Goal: Find contact information: Find contact information

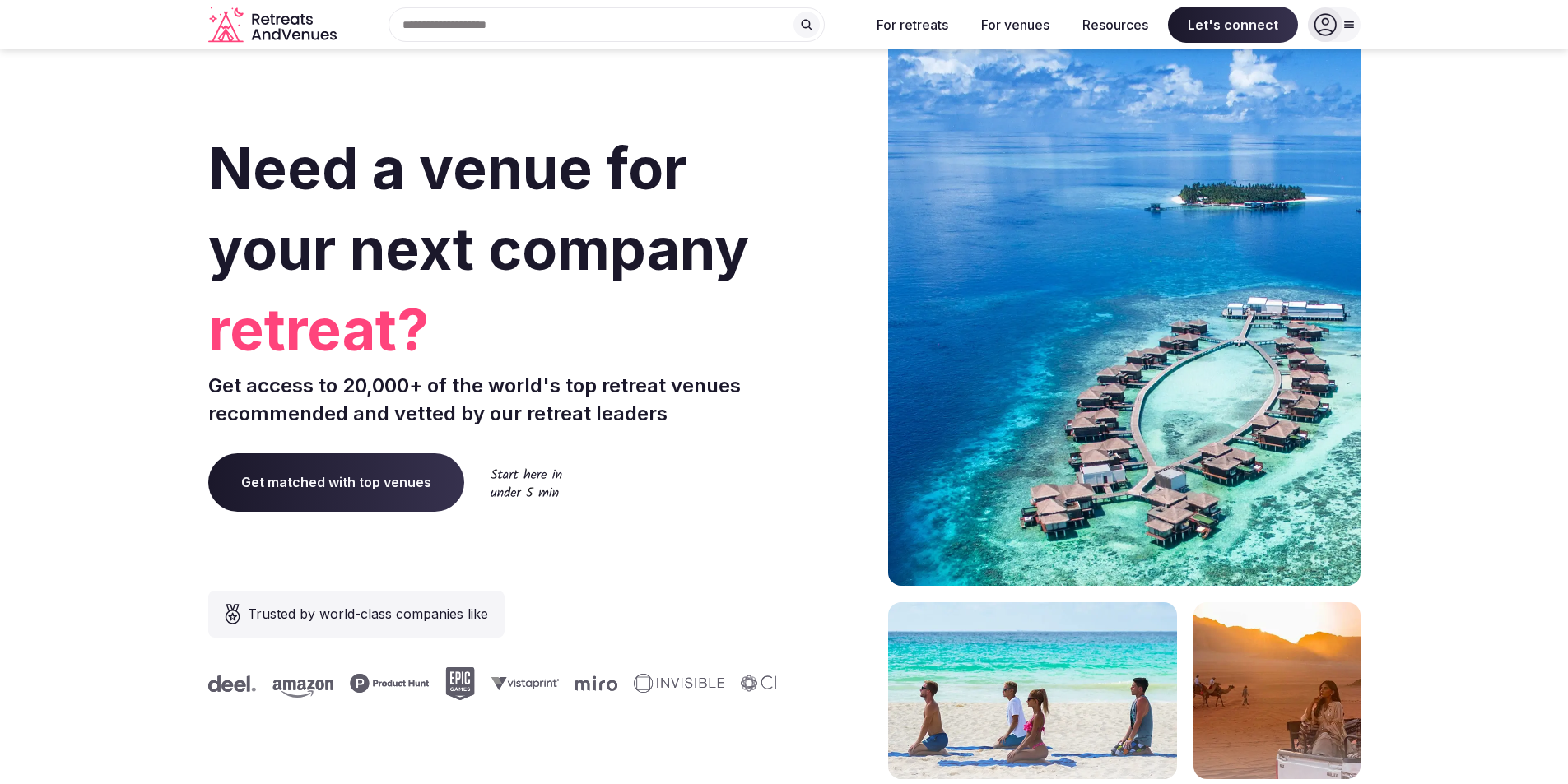
drag, startPoint x: 1481, startPoint y: 270, endPoint x: 1450, endPoint y: 252, distance: 35.8
click at [1483, 270] on section "Need a venue for your next company retreat? Get access to 20,000+ of the world'…" at bounding box center [784, 493] width 1568 height 992
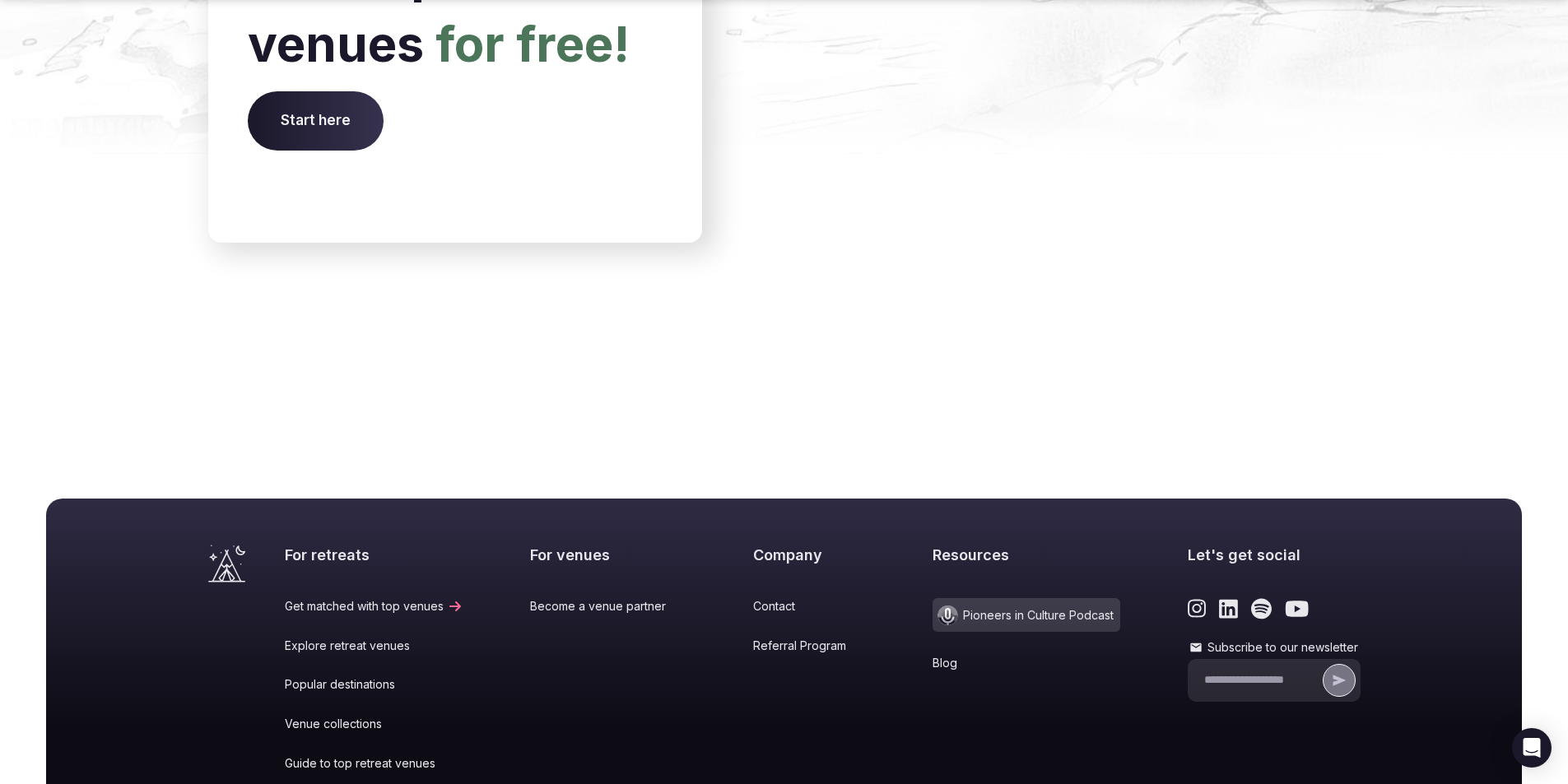
scroll to position [6678, 0]
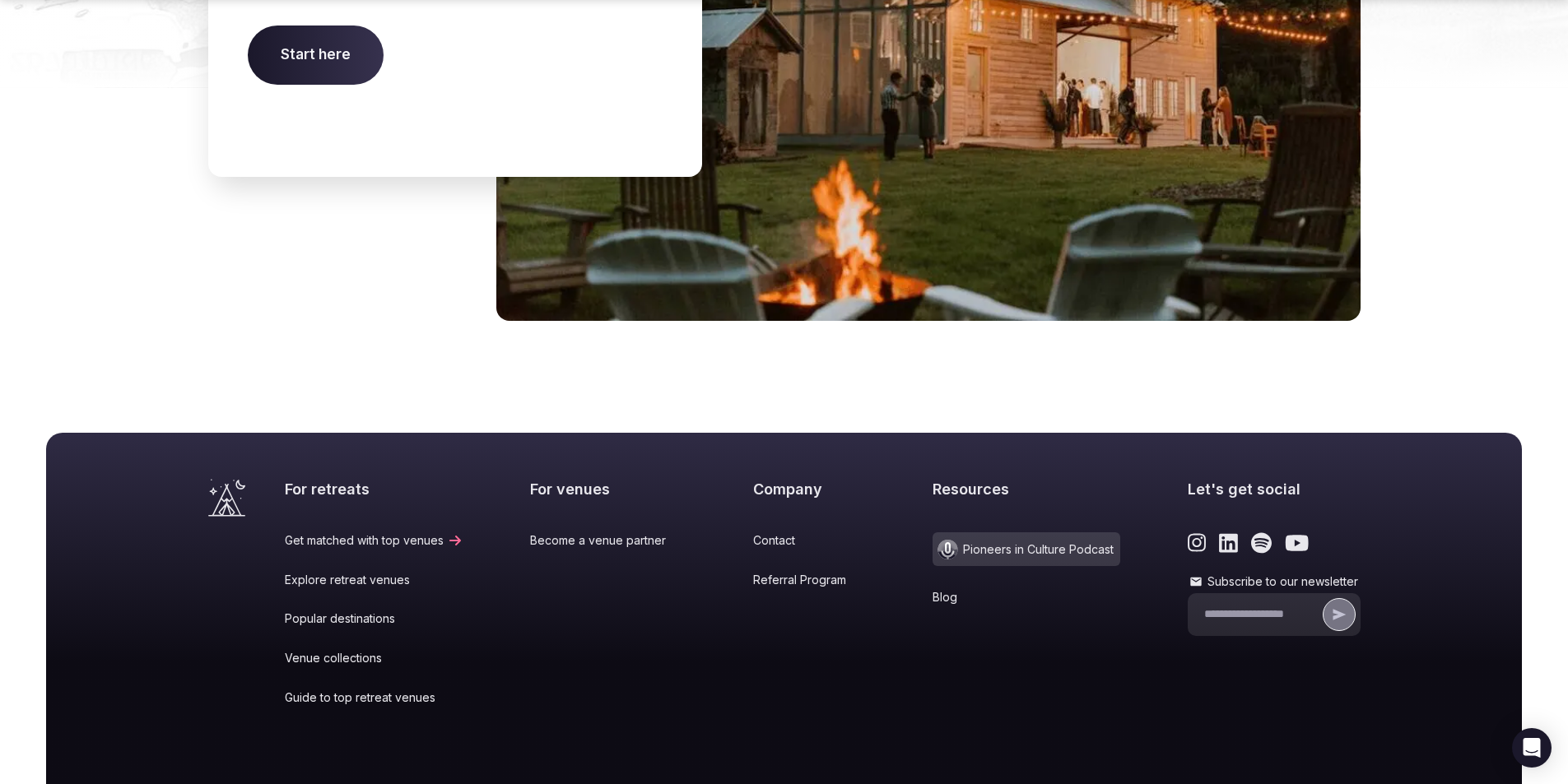
click at [764, 533] on link "Contact" at bounding box center [809, 540] width 112 height 16
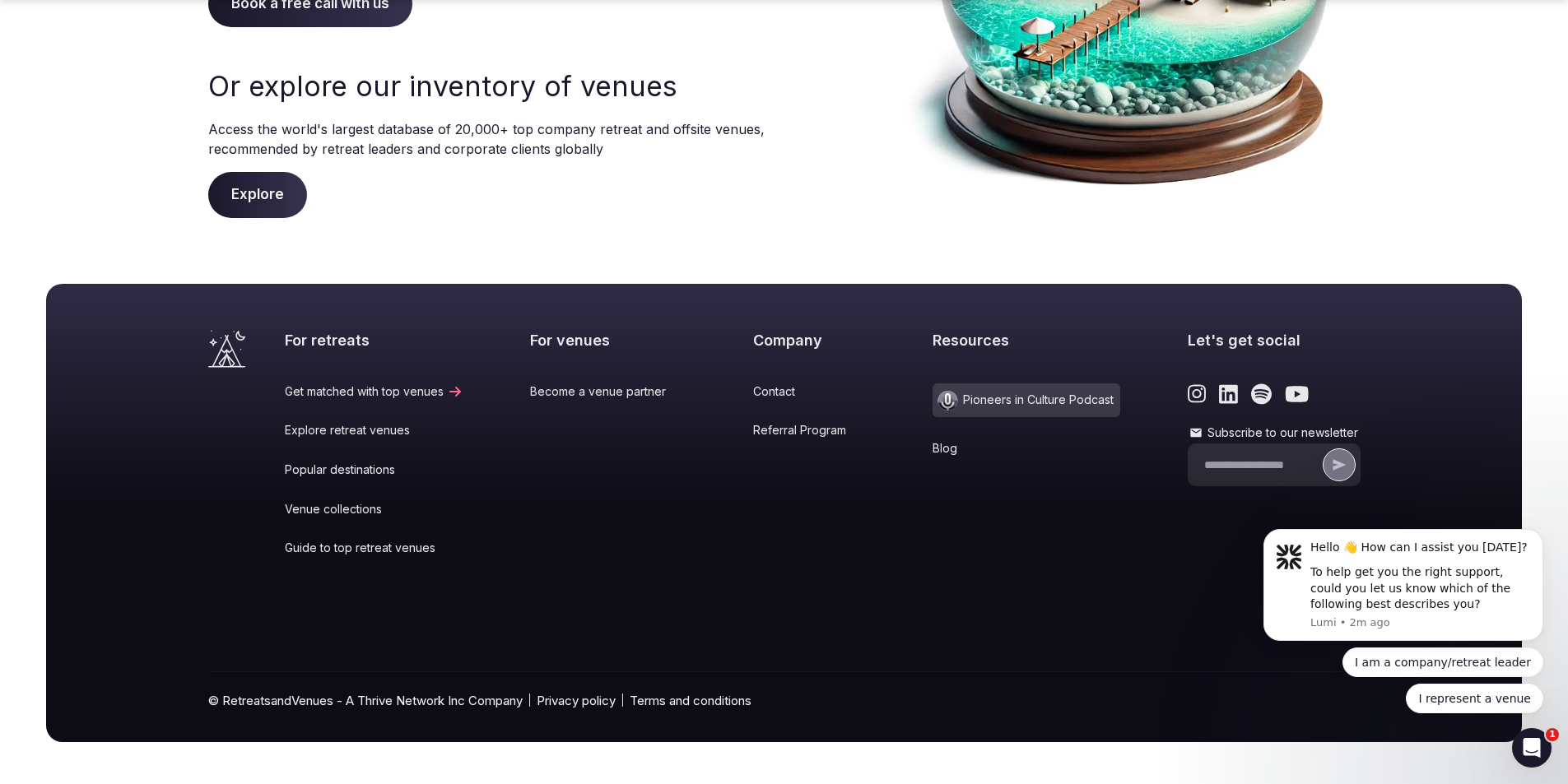
scroll to position [344, 0]
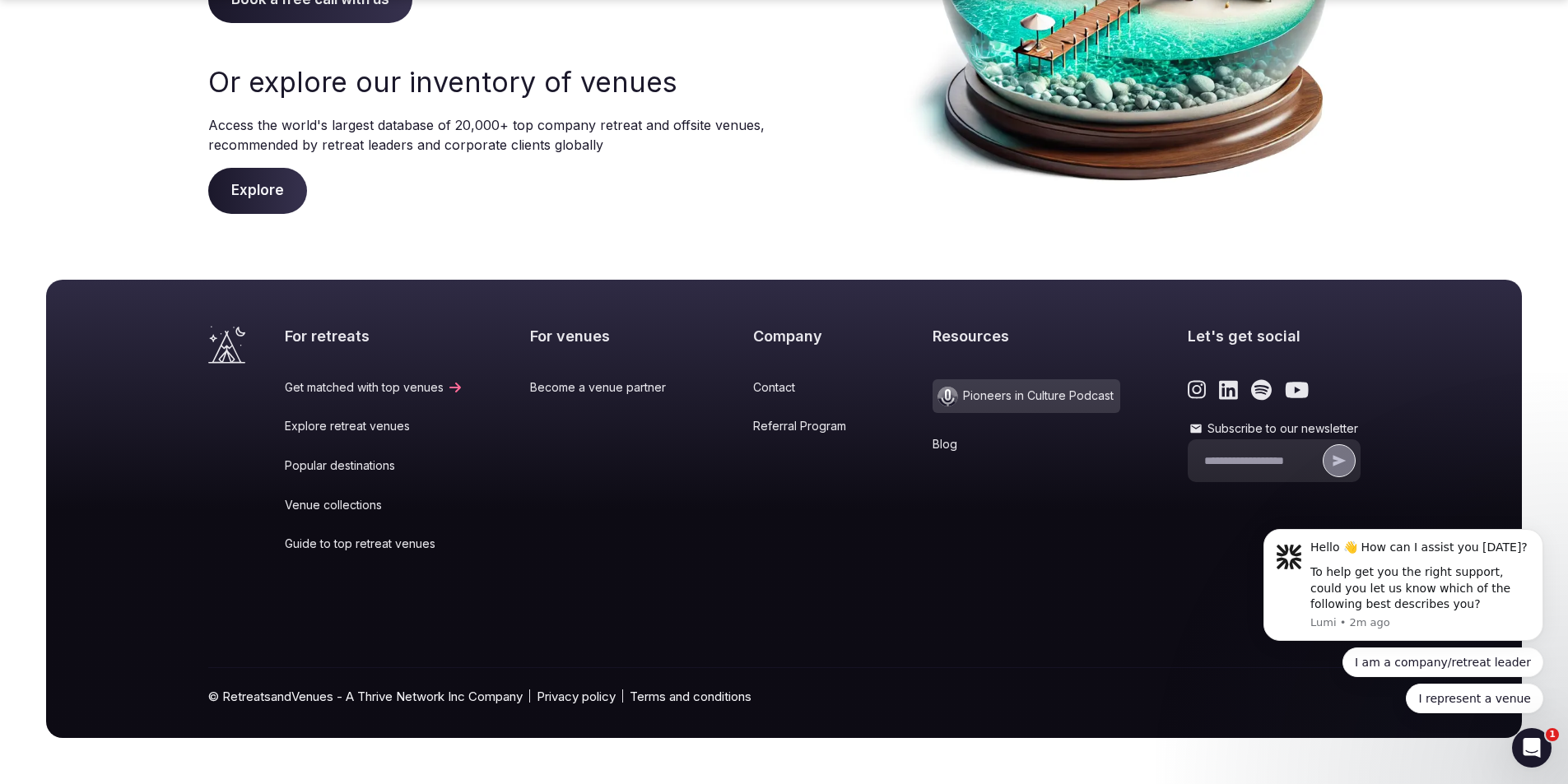
click at [660, 697] on link "Terms and conditions" at bounding box center [690, 696] width 122 height 17
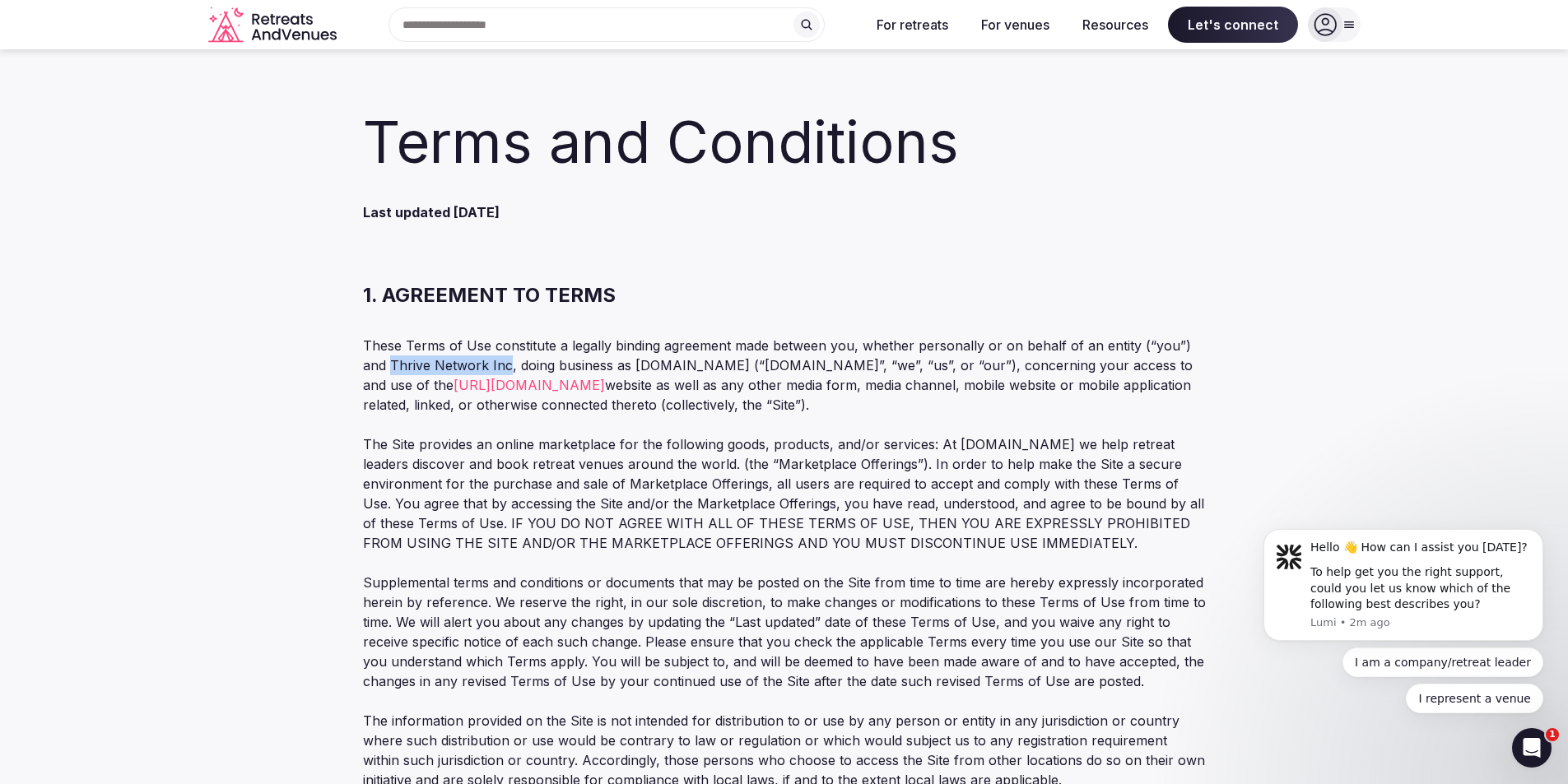
drag, startPoint x: 390, startPoint y: 366, endPoint x: 505, endPoint y: 366, distance: 115.0
click at [505, 366] on p "These Terms of Use constitute a legally binding agreement made between you, whe…" at bounding box center [784, 375] width 843 height 79
copy p "Thrive Network Inc"
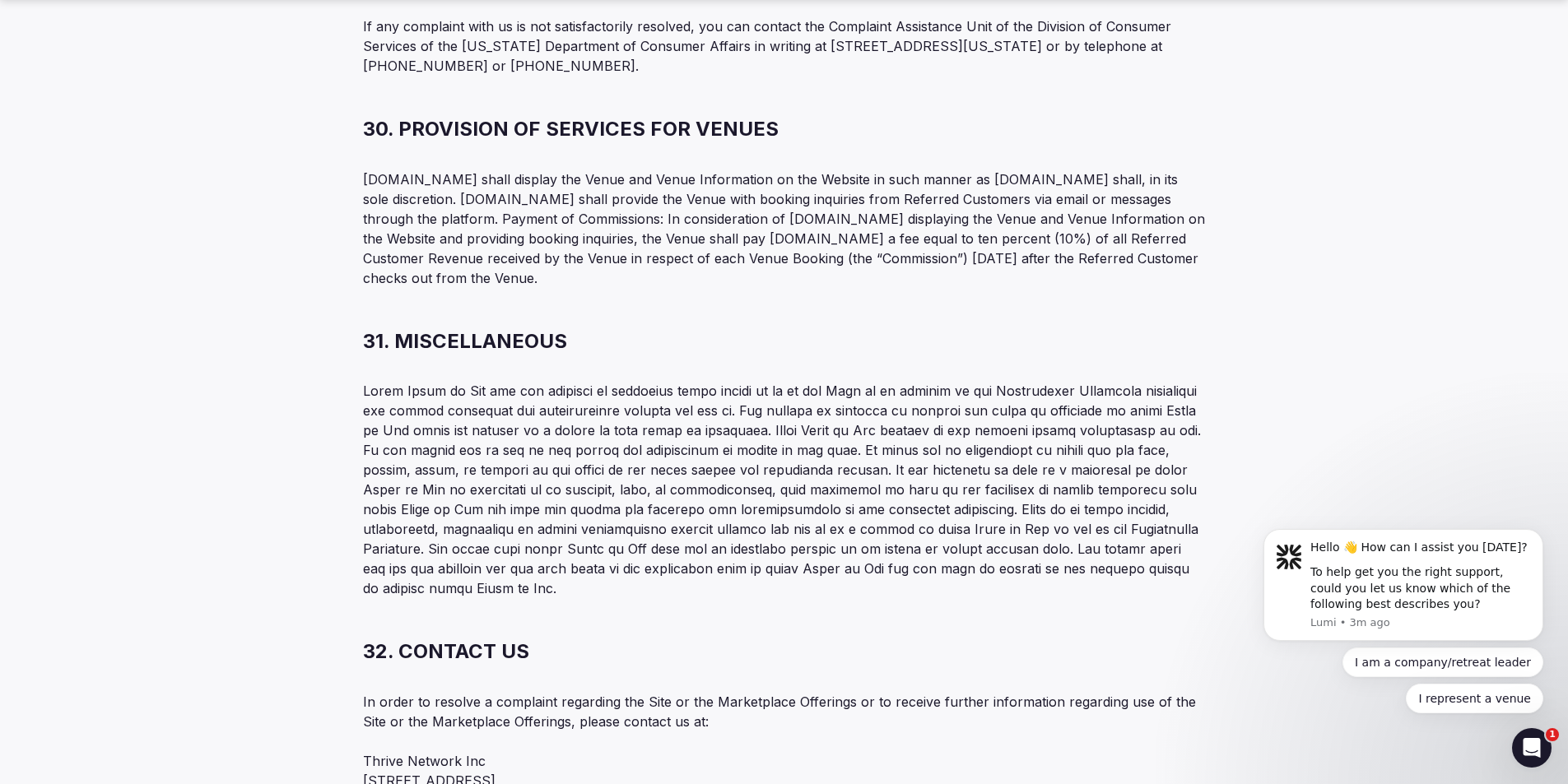
scroll to position [10861, 0]
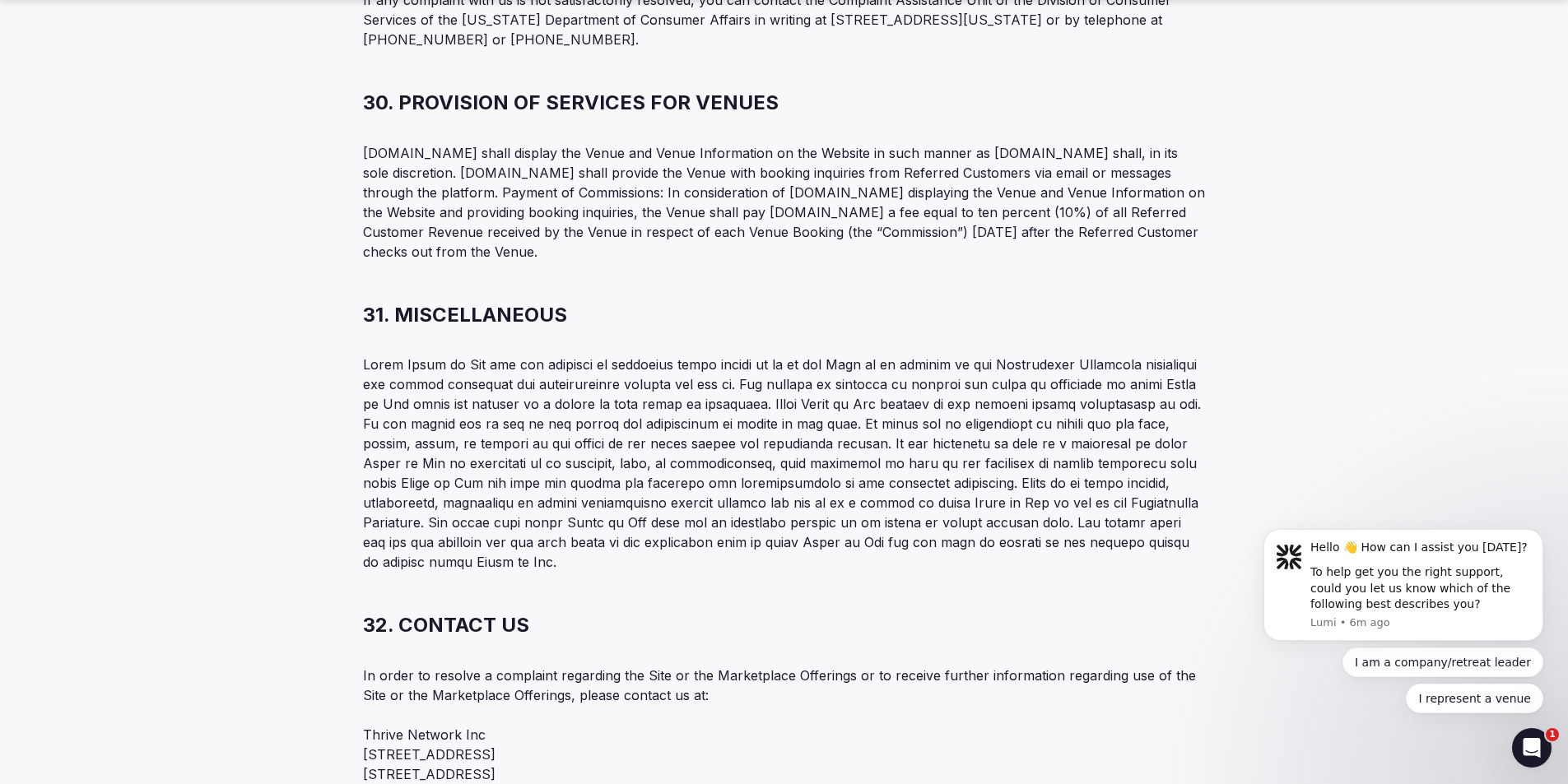
click at [686, 724] on p "Thrive Network Inc [STREET_ADDRESS] Phone: [PHONE_NUMBER] [EMAIL_ADDRESS][DOMAI…" at bounding box center [784, 783] width 843 height 118
drag, startPoint x: 495, startPoint y: 602, endPoint x: 354, endPoint y: 602, distance: 141.0
copy p "[STREET_ADDRESS]"
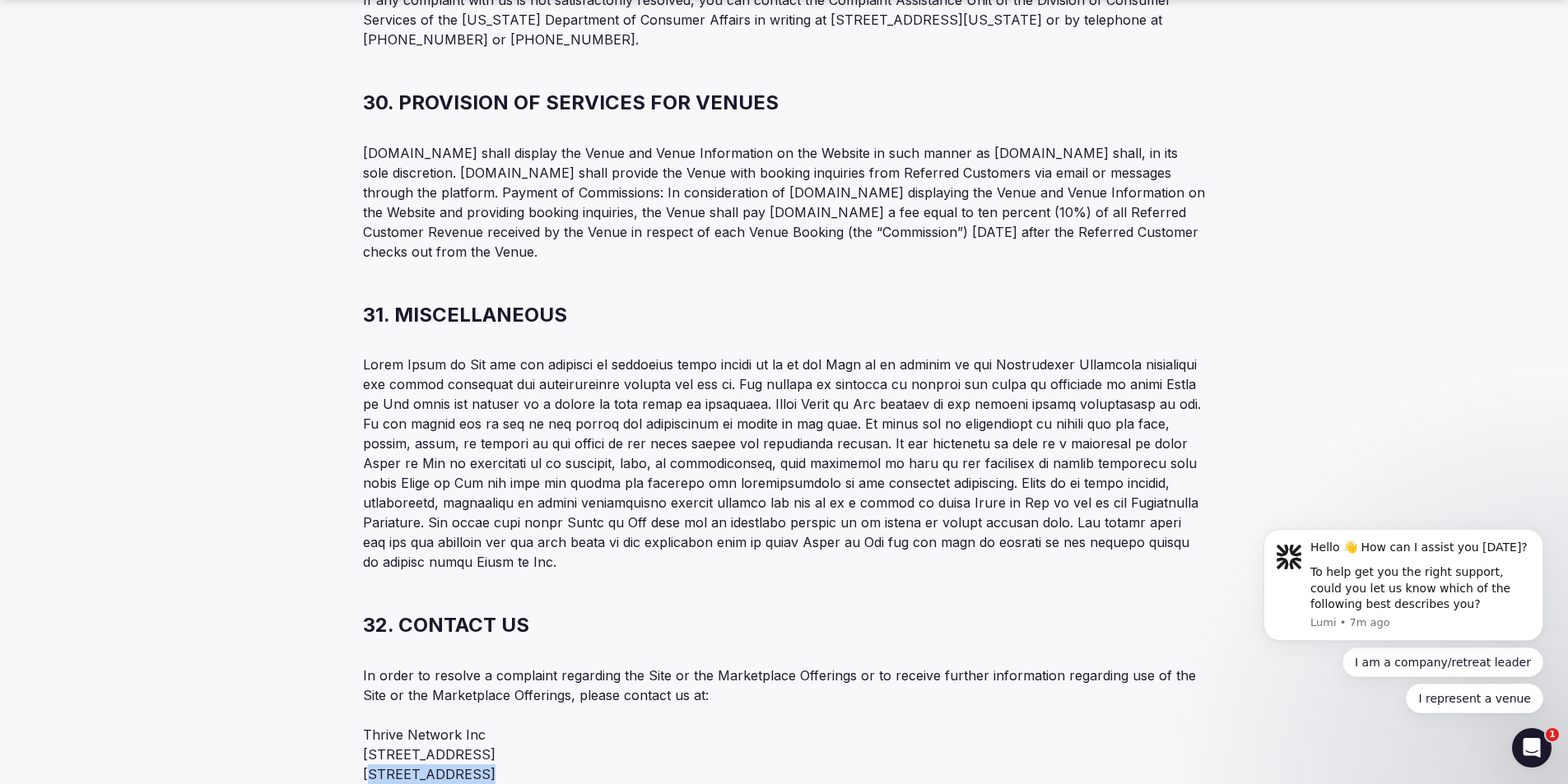
drag, startPoint x: 364, startPoint y: 614, endPoint x: 468, endPoint y: 617, distance: 104.0
click at [468, 724] on p "Thrive Network Inc [STREET_ADDRESS] Phone: [PHONE_NUMBER] [EMAIL_ADDRESS][DOMAI…" at bounding box center [784, 783] width 843 height 118
copy p "[GEOGRAPHIC_DATA]"
click at [639, 724] on p "Thrive Network Inc [STREET_ADDRESS] Phone: [PHONE_NUMBER] [EMAIL_ADDRESS][DOMAI…" at bounding box center [784, 783] width 843 height 118
drag, startPoint x: 635, startPoint y: 614, endPoint x: 580, endPoint y: 622, distance: 55.6
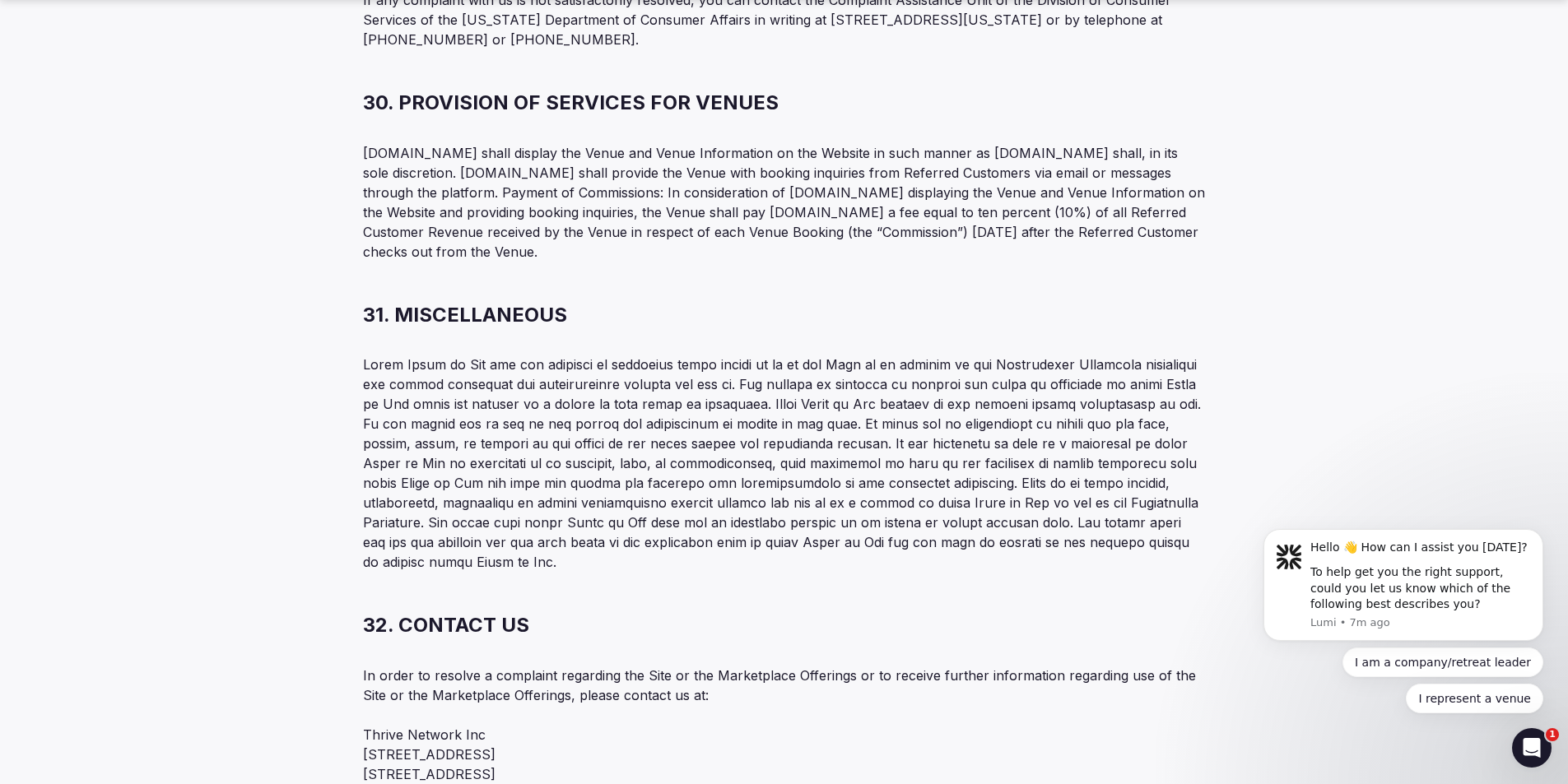
click at [580, 724] on p "Thrive Network Inc [STREET_ADDRESS] Phone: [PHONE_NUMBER] [EMAIL_ADDRESS][DOMAI…" at bounding box center [784, 783] width 843 height 118
copy p "V7G 2G1"
click at [678, 386] on p at bounding box center [784, 463] width 843 height 217
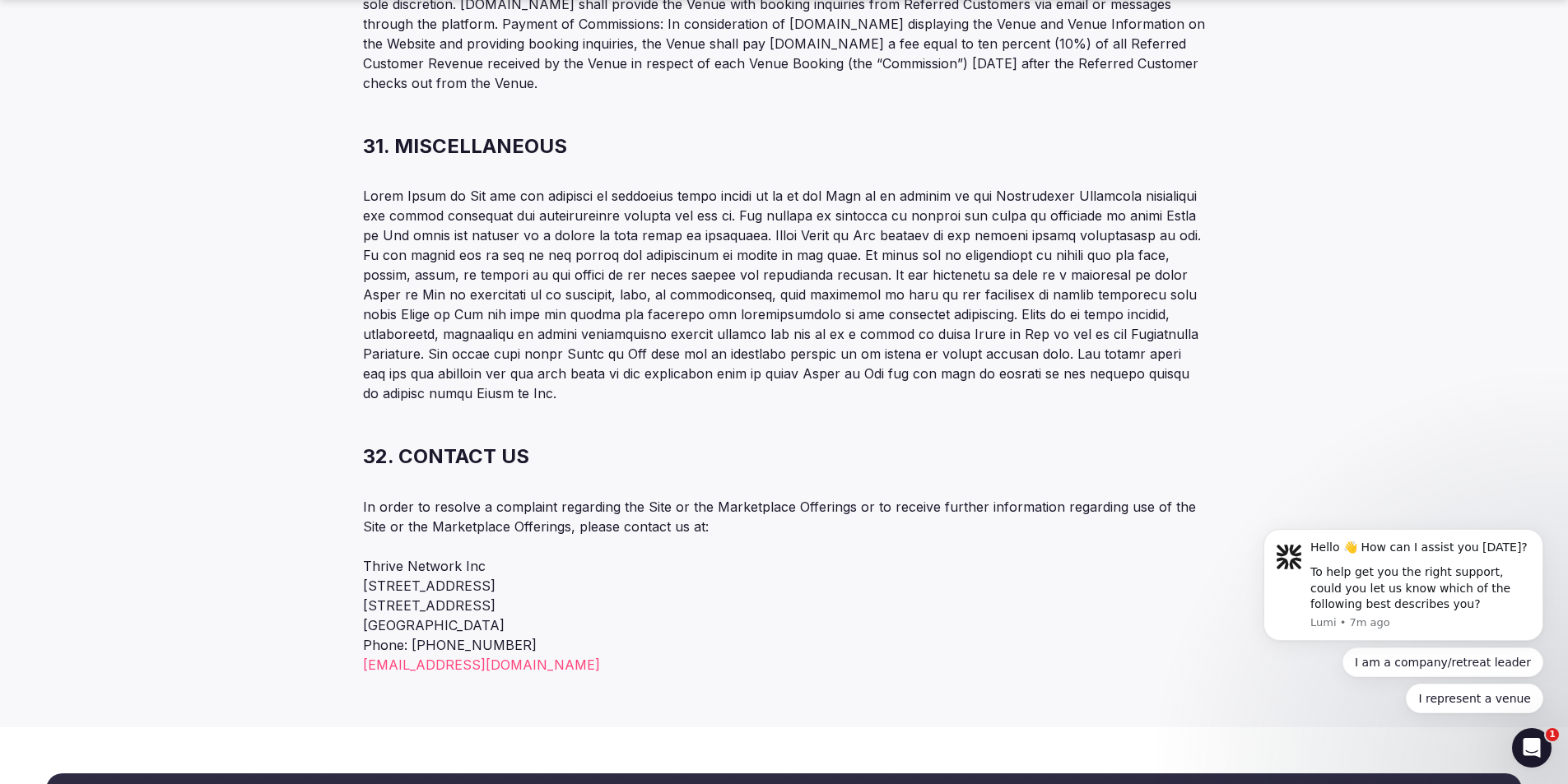
scroll to position [11189, 0]
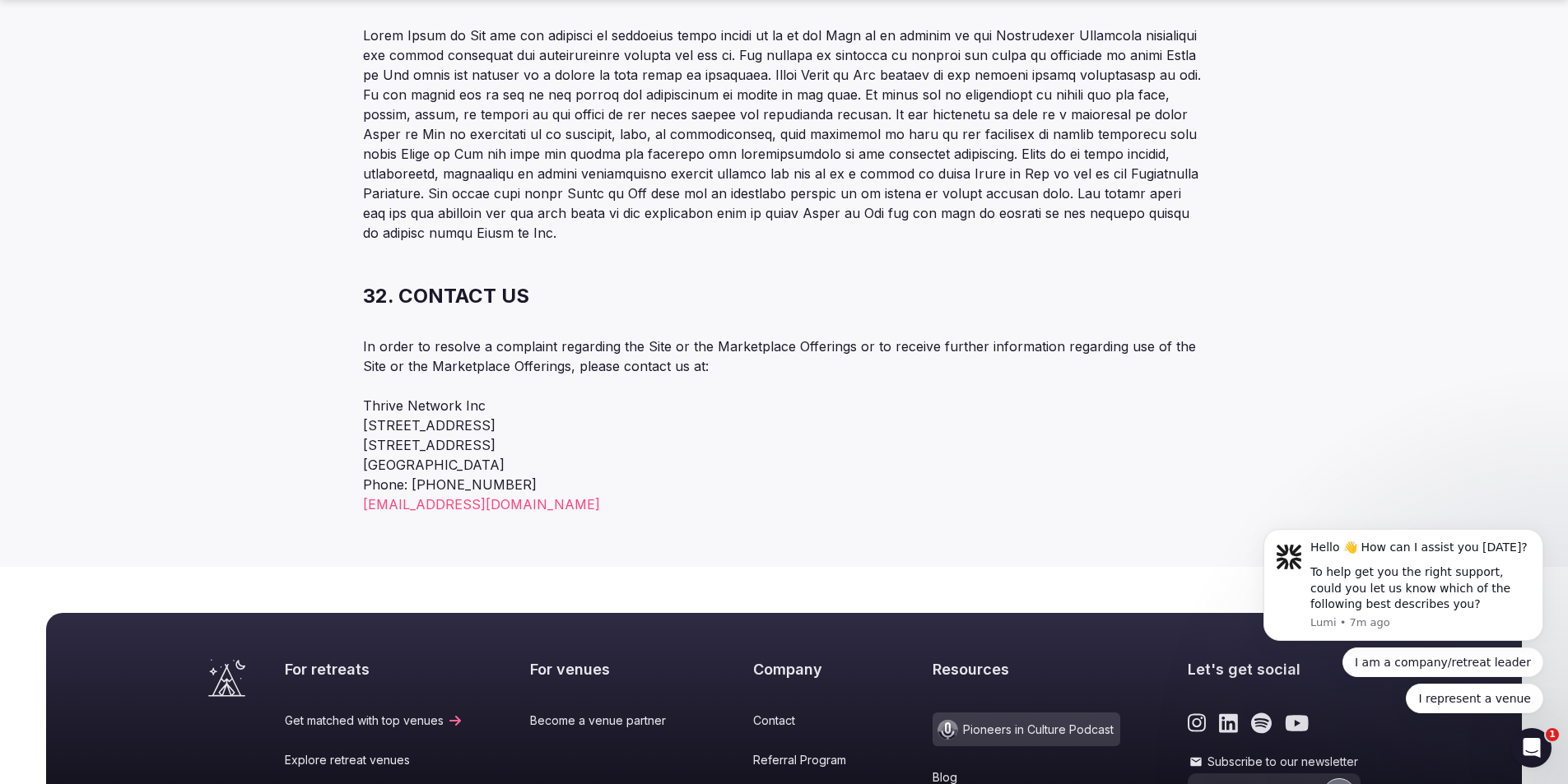
click at [925, 336] on p "In order to resolve a complaint regarding the Site or the Marketplace Offerings…" at bounding box center [784, 356] width 843 height 40
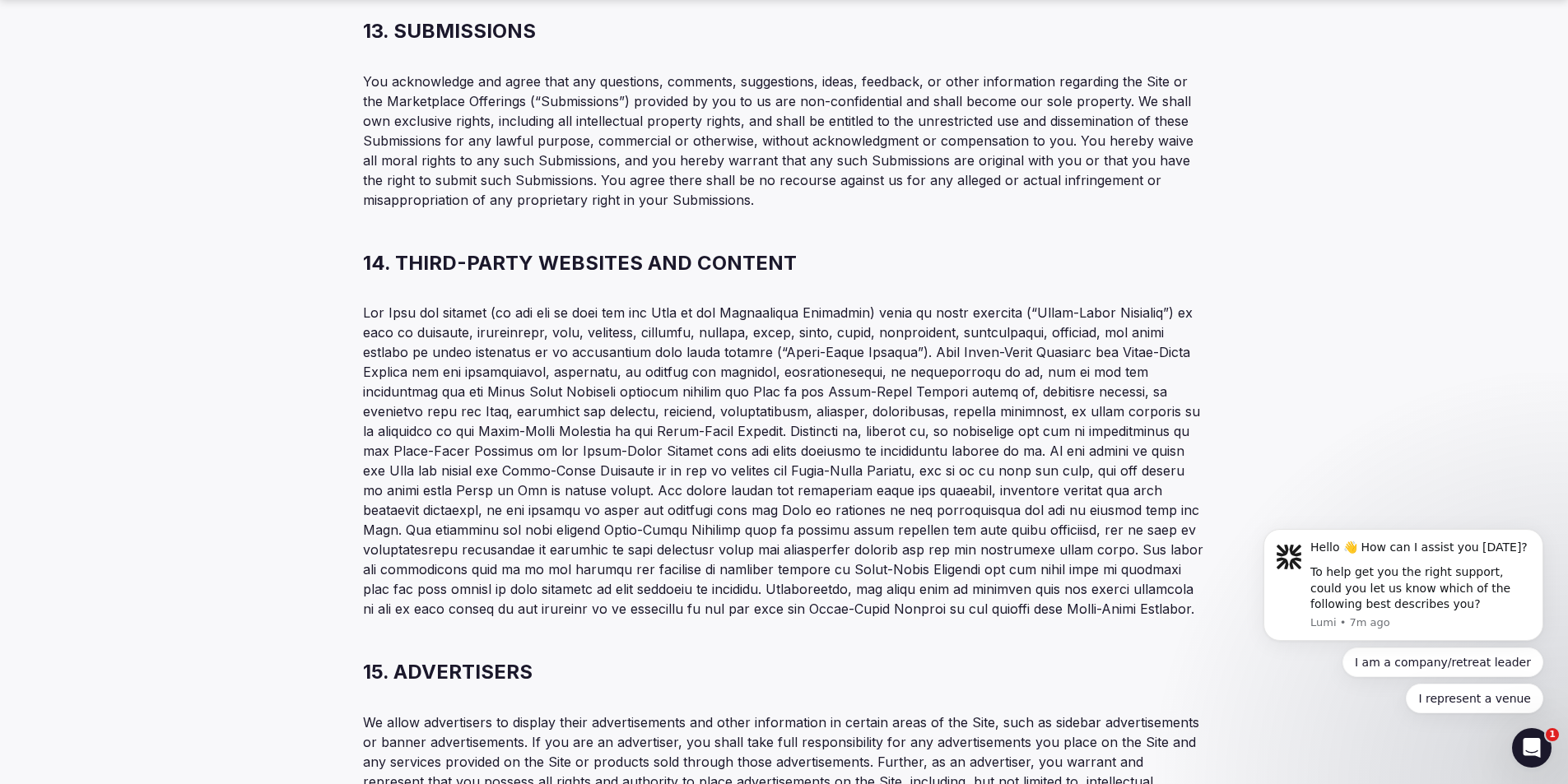
scroll to position [11365, 0]
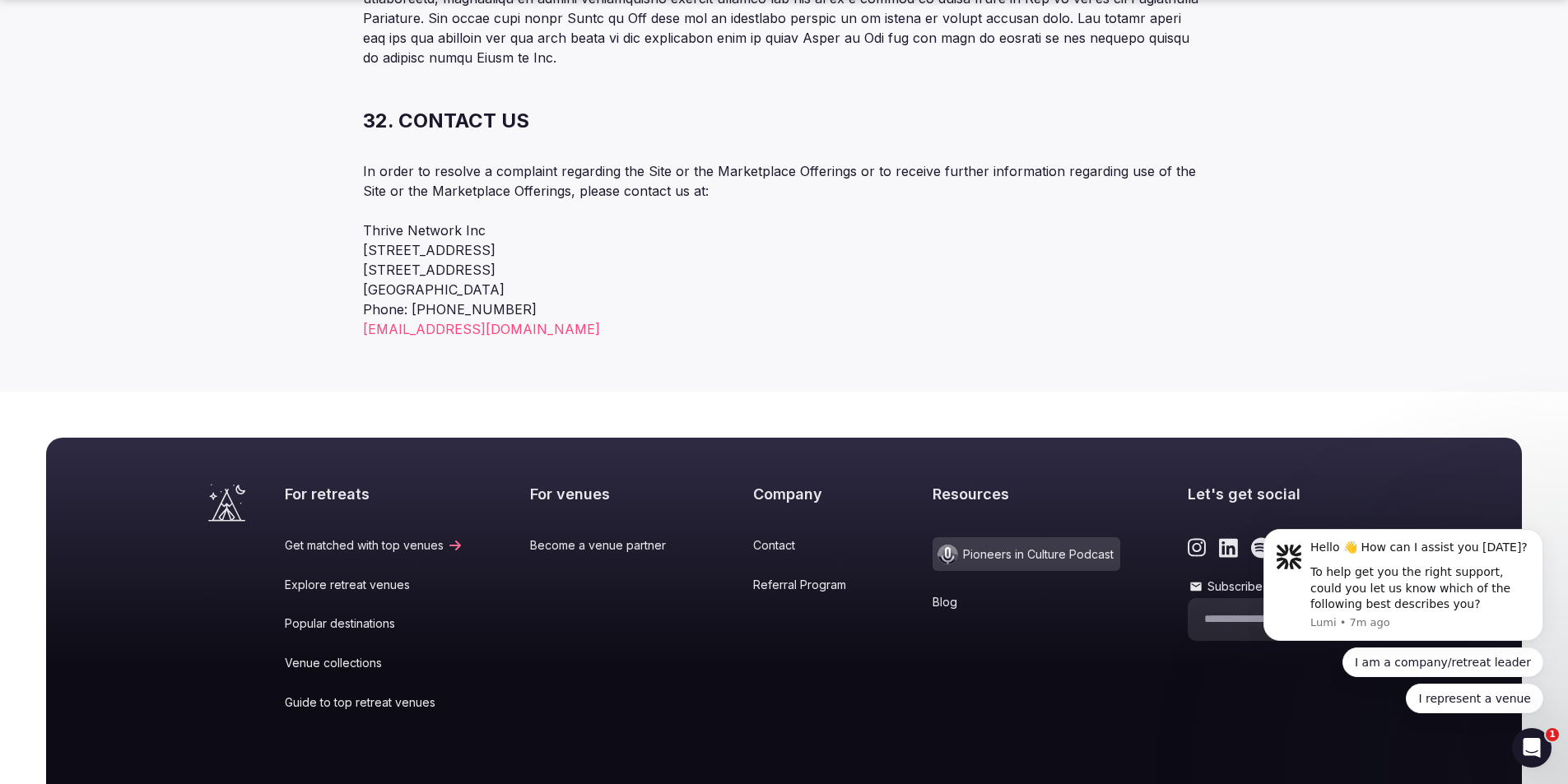
drag, startPoint x: 1571, startPoint y: 707, endPoint x: 179, endPoint y: 74, distance: 1529.2
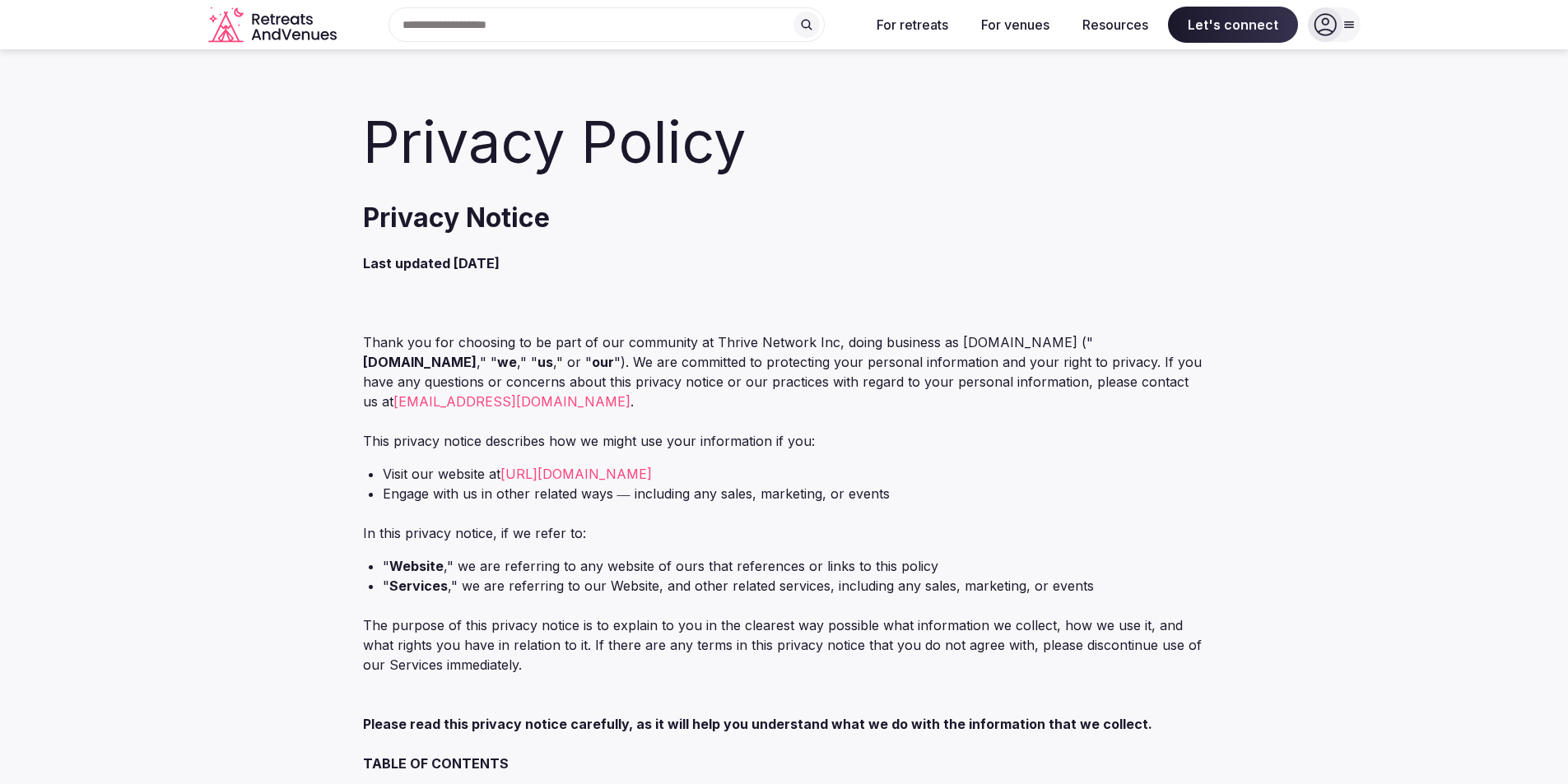
click at [776, 266] on p "Last updated [DATE]" at bounding box center [784, 263] width 843 height 20
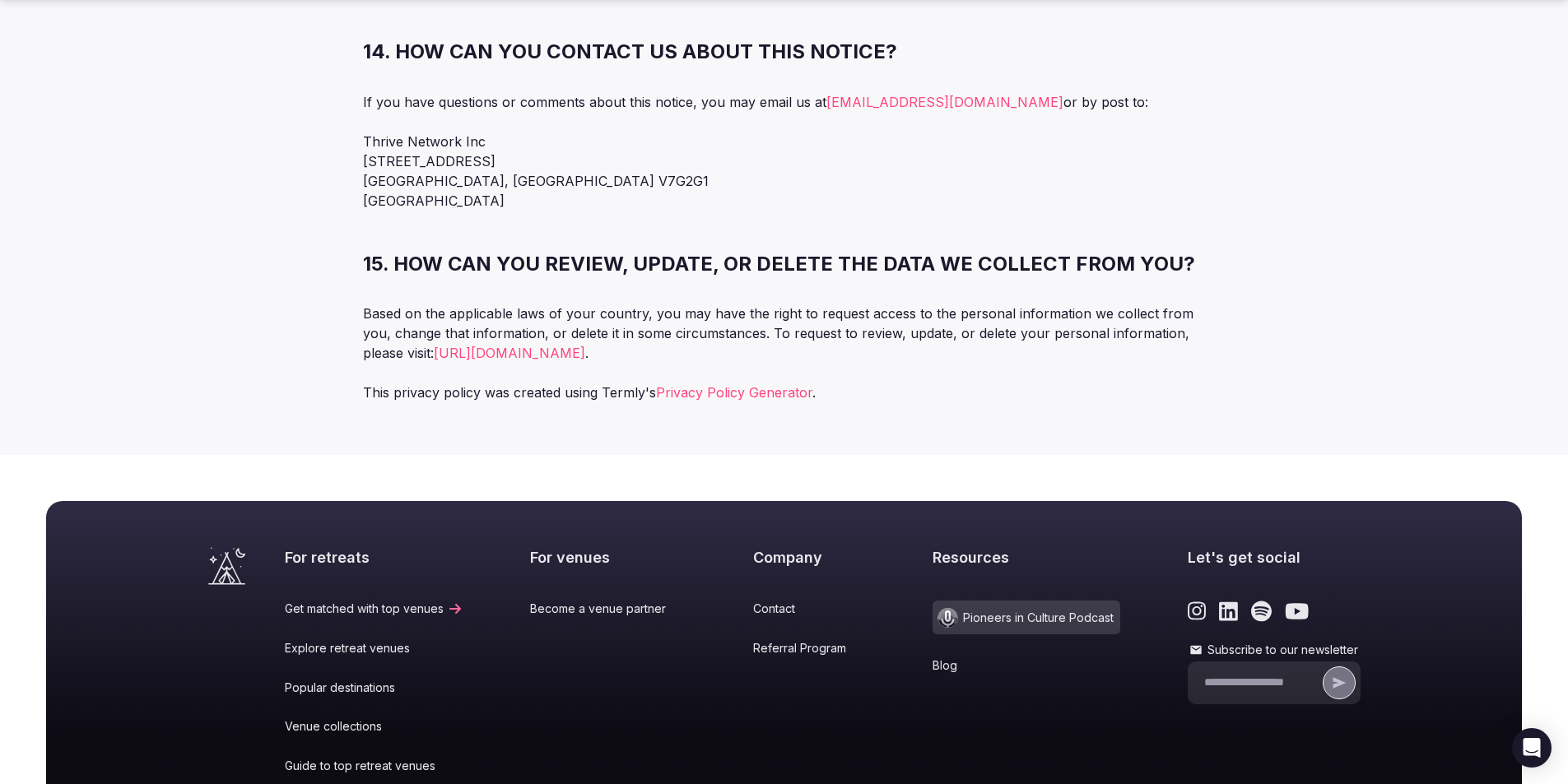
scroll to position [12803, 0]
